Goal: Information Seeking & Learning: Learn about a topic

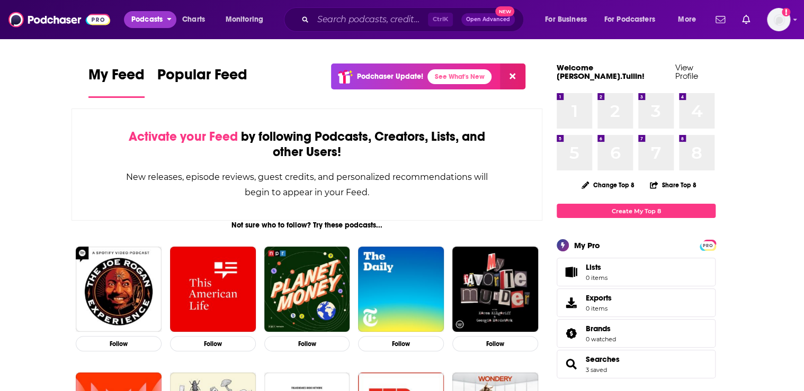
click at [162, 17] on span "Podcasts" at bounding box center [146, 19] width 31 height 15
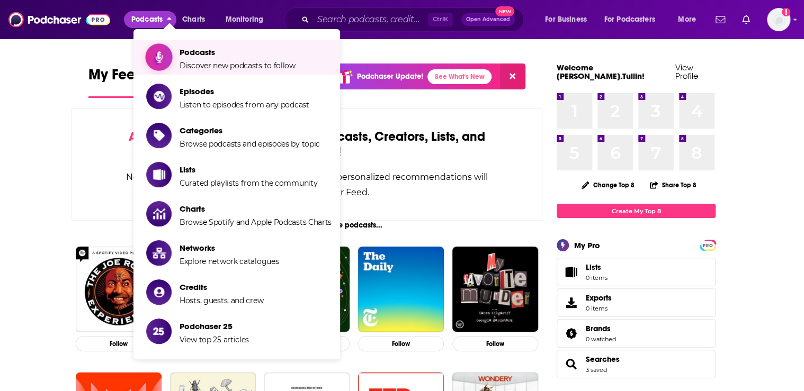
click at [206, 51] on span "Podcasts" at bounding box center [238, 52] width 116 height 10
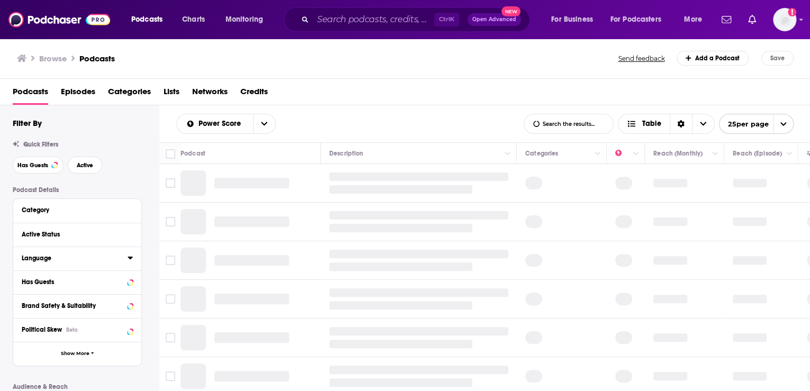
click at [92, 256] on div "Language" at bounding box center [71, 258] width 99 height 7
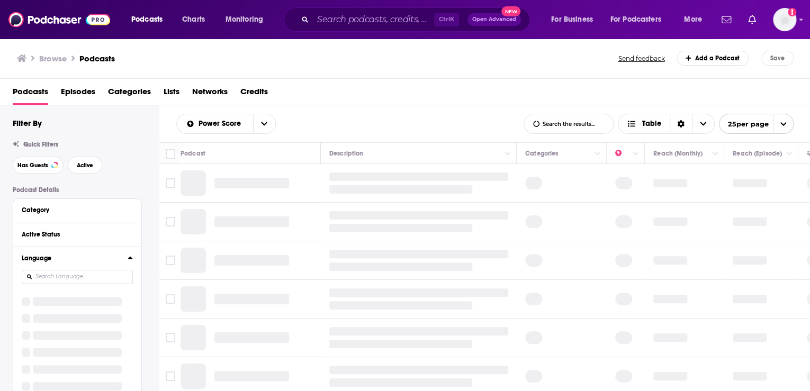
click at [97, 273] on input at bounding box center [77, 277] width 111 height 14
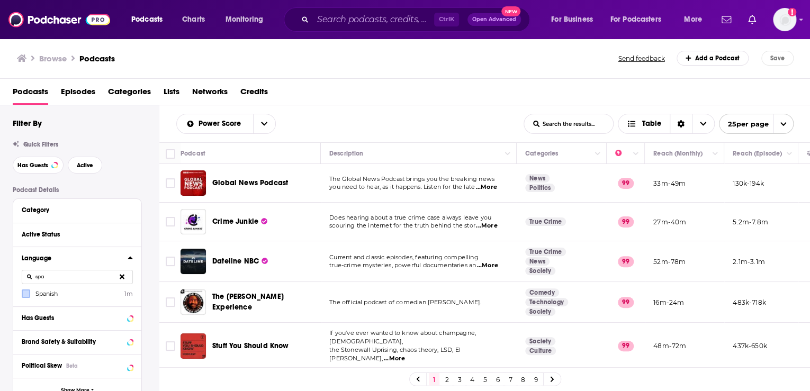
type input "spa"
click at [25, 293] on icon at bounding box center [26, 294] width 6 height 6
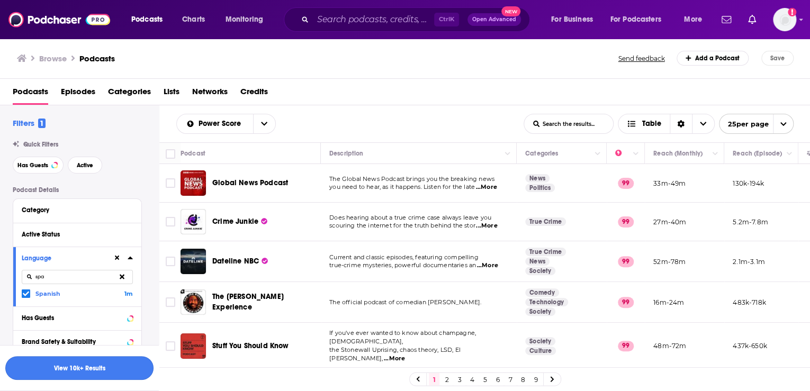
click at [100, 371] on button "View 10k+ Results" at bounding box center [79, 368] width 148 height 24
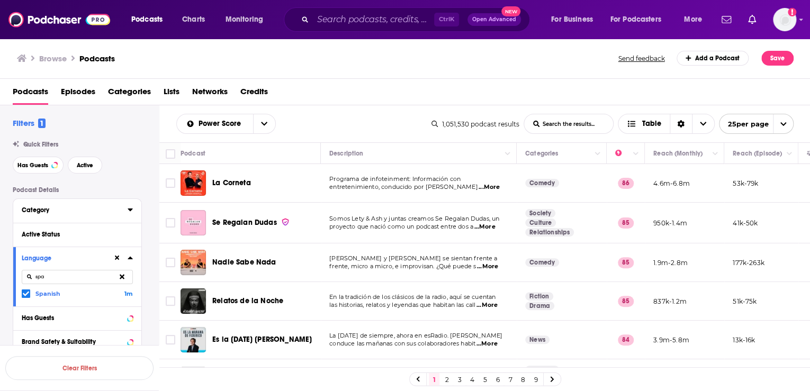
click at [130, 208] on icon at bounding box center [130, 210] width 5 height 8
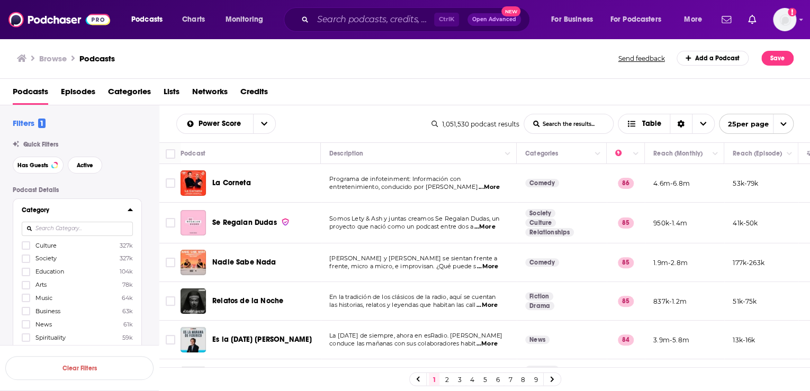
click at [74, 227] on input at bounding box center [77, 229] width 111 height 14
type input "travel"
click at [26, 248] on icon at bounding box center [26, 246] width 6 height 6
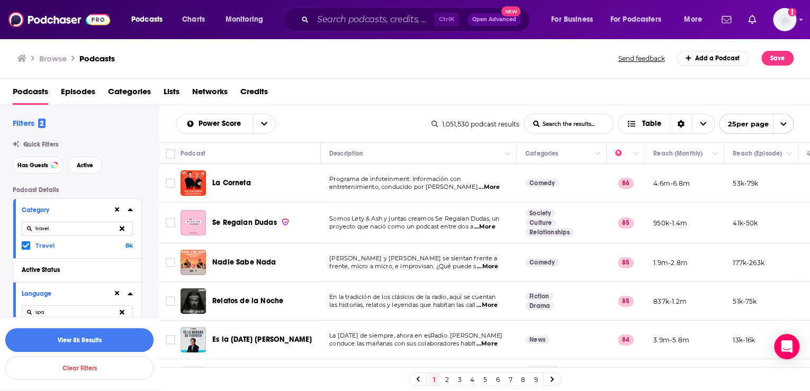
click at [121, 338] on button "View 8k Results" at bounding box center [79, 340] width 148 height 24
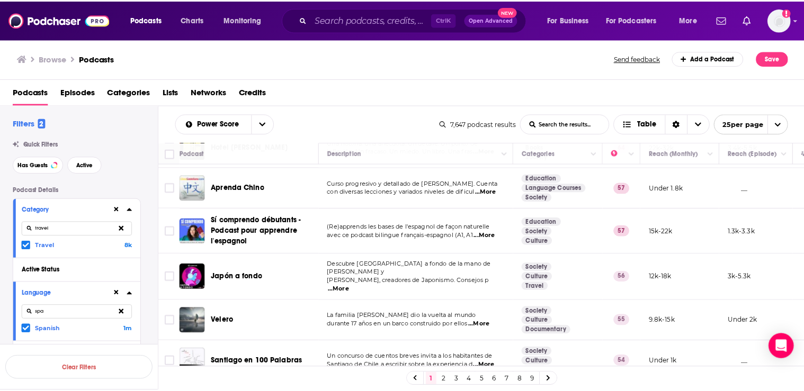
scroll to position [169, 0]
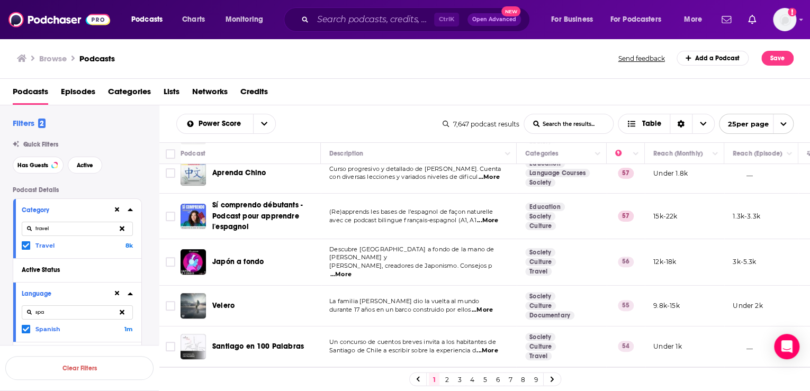
click at [124, 228] on button at bounding box center [122, 229] width 22 height 25
click at [24, 284] on icon at bounding box center [26, 285] width 6 height 6
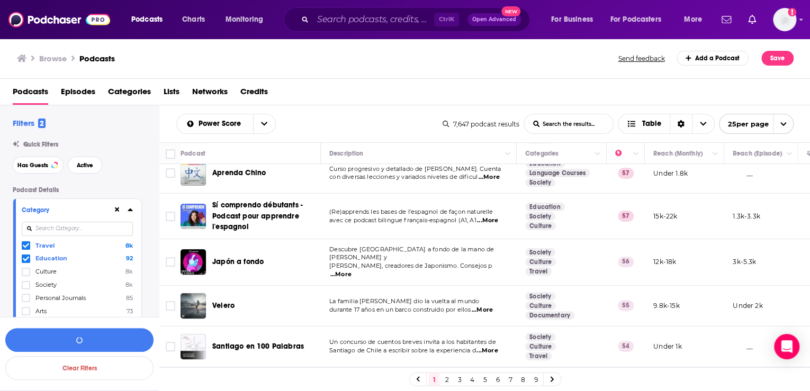
click at [26, 246] on icon at bounding box center [26, 246] width 6 height 5
click at [112, 335] on button "button" at bounding box center [79, 340] width 148 height 24
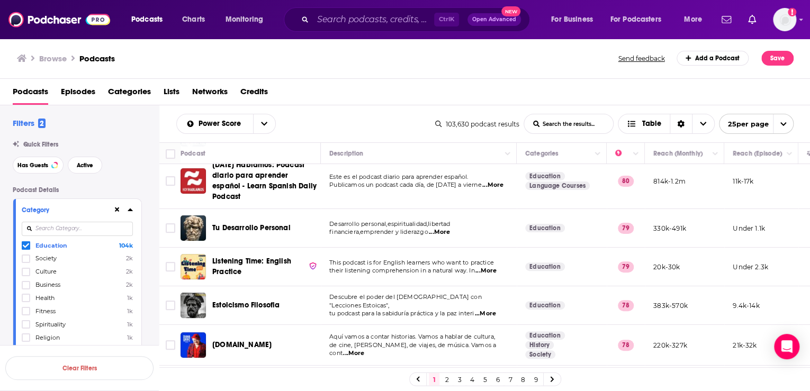
click at [258, 257] on span "Listening Time: English Practice" at bounding box center [251, 267] width 79 height 20
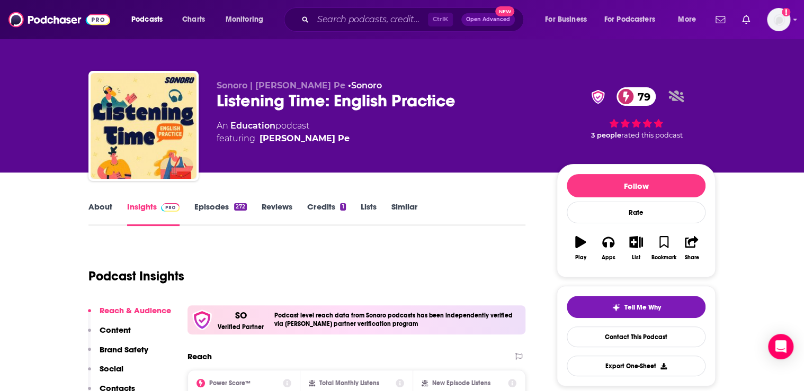
click at [96, 206] on link "About" at bounding box center [100, 214] width 24 height 24
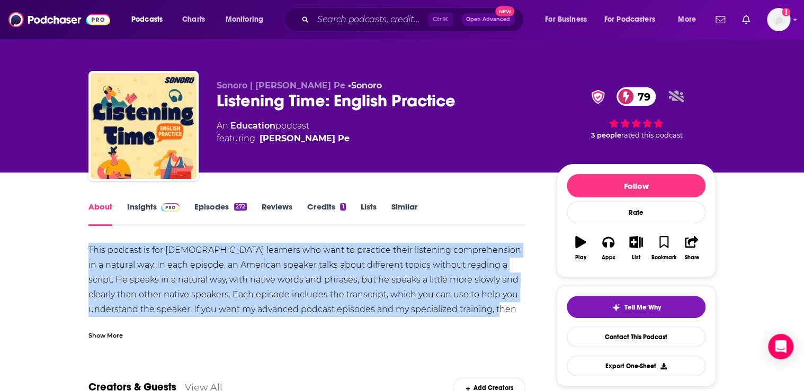
drag, startPoint x: 90, startPoint y: 249, endPoint x: 478, endPoint y: 314, distance: 393.6
click at [478, 314] on div "This podcast is for [DEMOGRAPHIC_DATA] learners who want to practice their list…" at bounding box center [306, 287] width 437 height 89
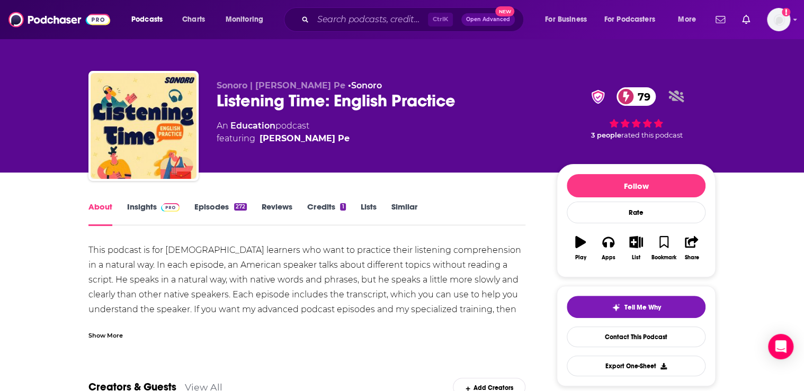
click at [113, 335] on div "Show More" at bounding box center [105, 335] width 34 height 10
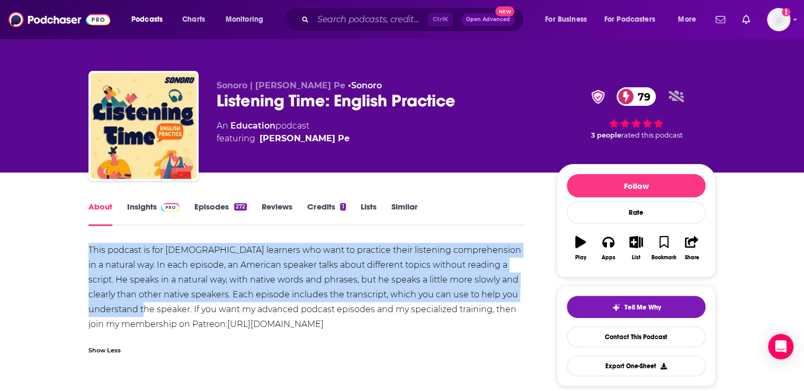
drag, startPoint x: 87, startPoint y: 251, endPoint x: 123, endPoint y: 310, distance: 68.9
copy div "This podcast is for [DEMOGRAPHIC_DATA] learners who want to practice their list…"
click at [157, 206] on span at bounding box center [168, 207] width 23 height 10
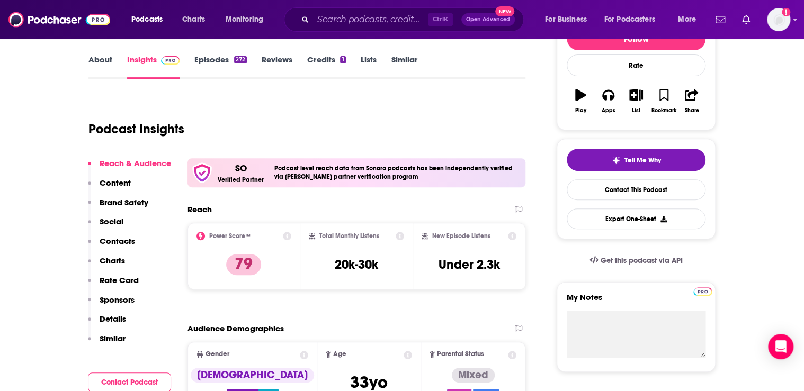
scroll to position [169, 0]
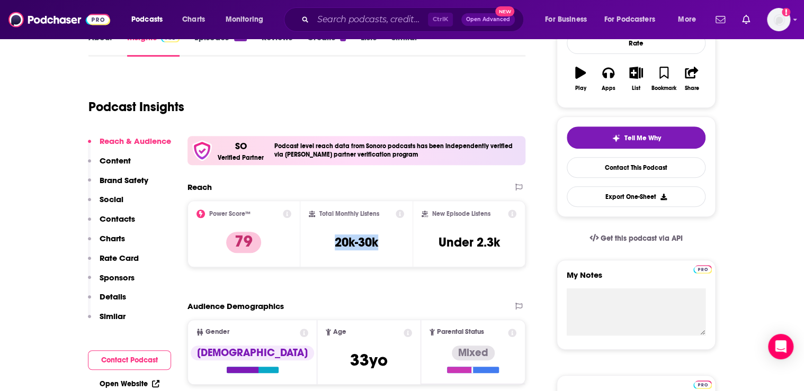
drag, startPoint x: 383, startPoint y: 246, endPoint x: 329, endPoint y: 246, distance: 54.0
click at [329, 246] on div "Total Monthly Listens 20k-30k" at bounding box center [357, 234] width 96 height 49
copy h3 "20k-30k"
drag, startPoint x: 505, startPoint y: 244, endPoint x: 477, endPoint y: 245, distance: 27.6
click at [477, 245] on div "New Episode Listens Under 2.3k" at bounding box center [469, 234] width 95 height 49
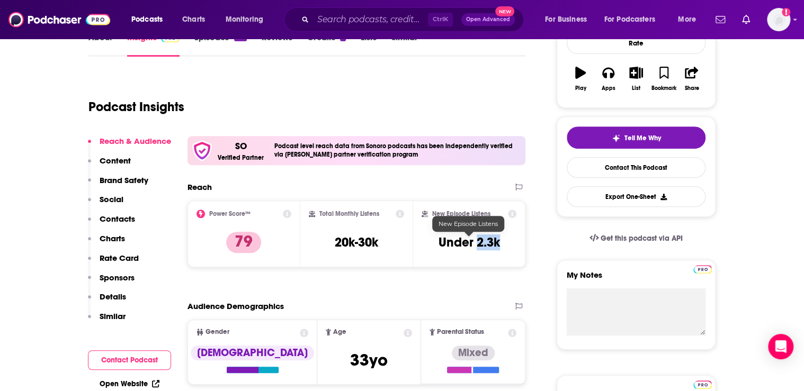
copy h3 "2.3k"
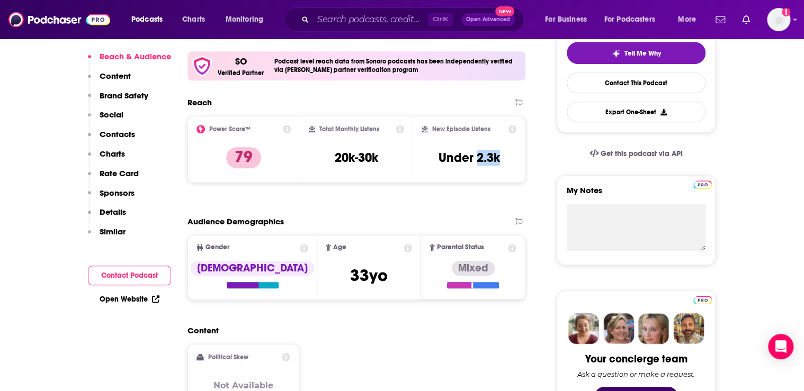
scroll to position [0, 0]
